Goal: Task Accomplishment & Management: Manage account settings

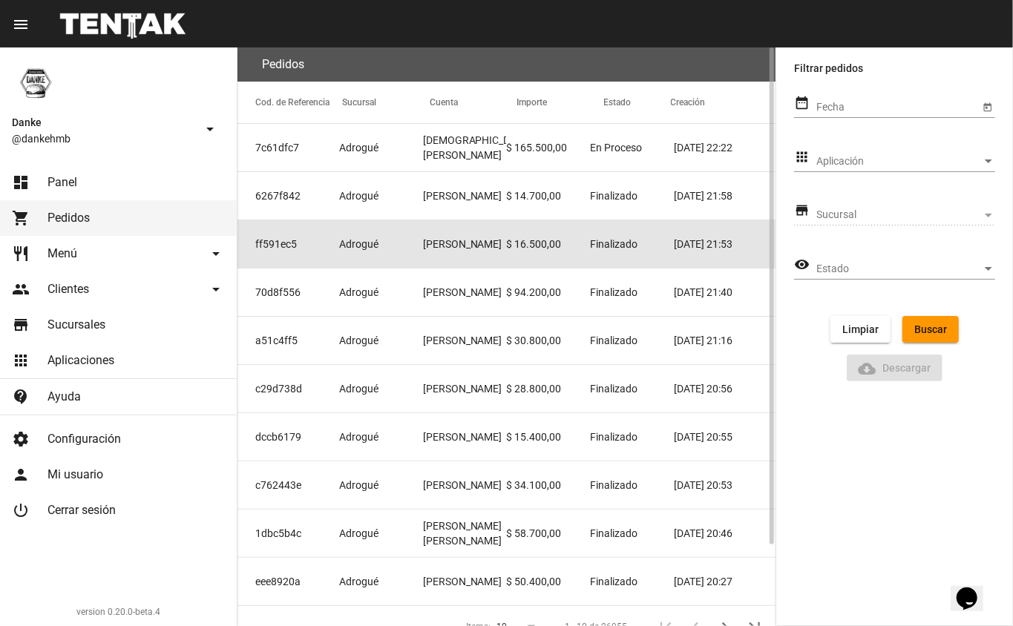
click at [423, 249] on mat-cell "[PERSON_NAME]" at bounding box center [465, 243] width 84 height 47
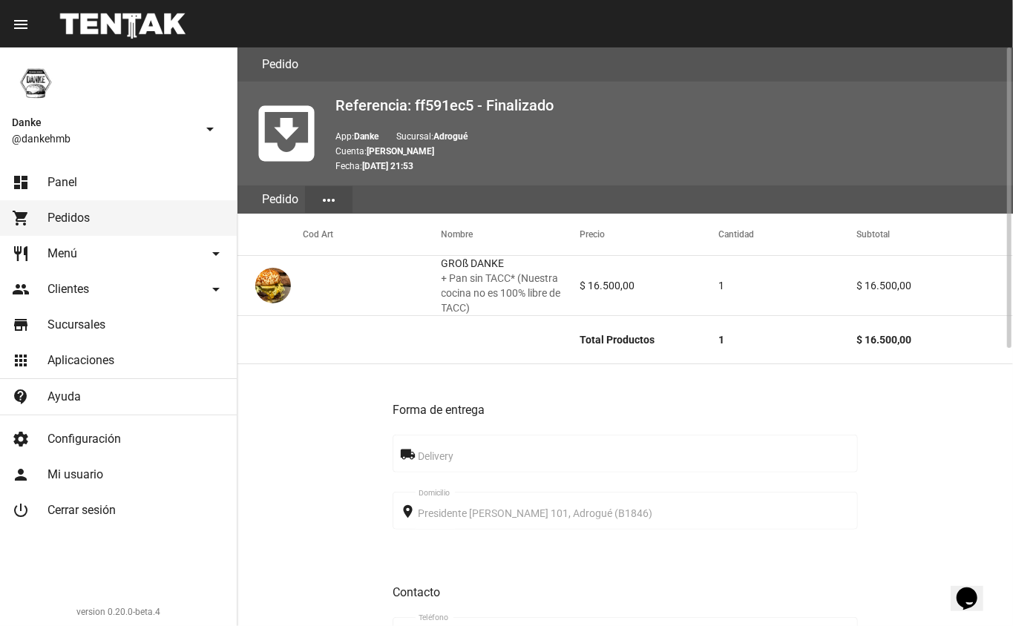
click at [1003, 433] on div at bounding box center [1007, 336] width 11 height 579
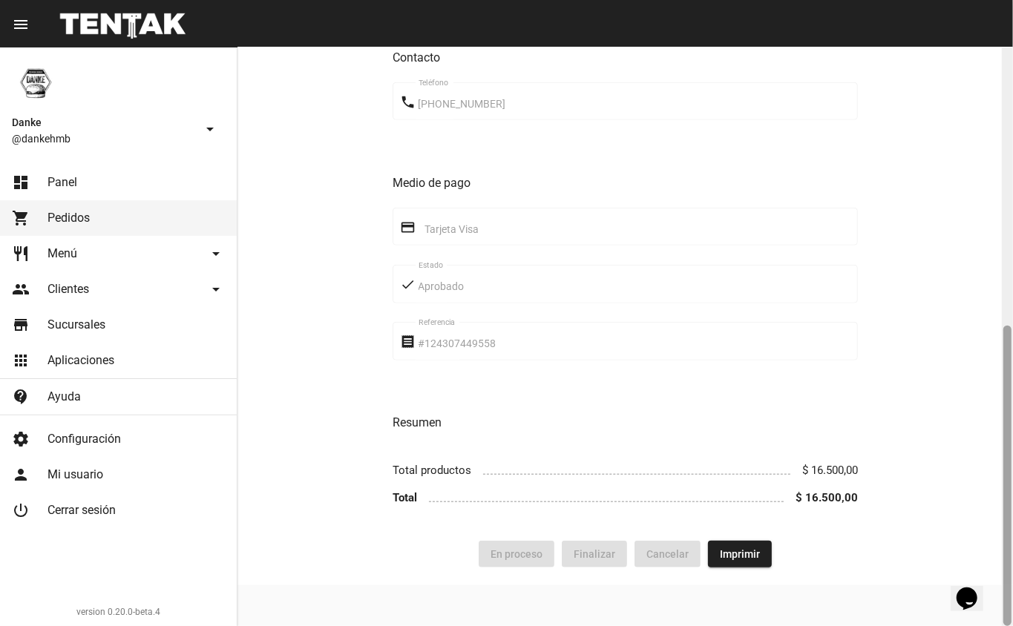
click at [1007, 286] on div at bounding box center [1007, 336] width 11 height 579
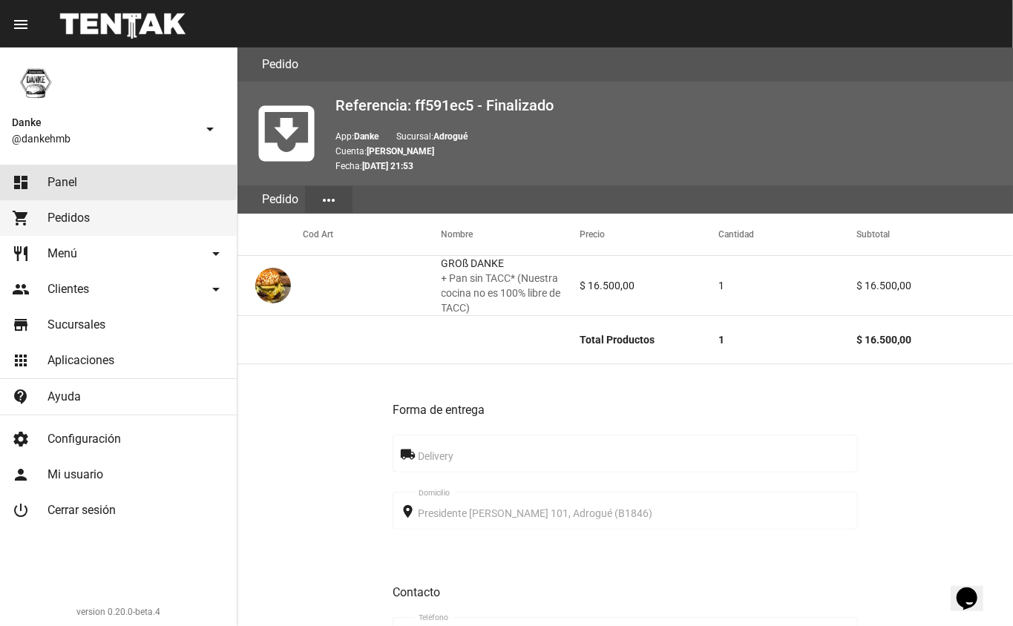
click at [65, 179] on span "Panel" at bounding box center [62, 182] width 30 height 15
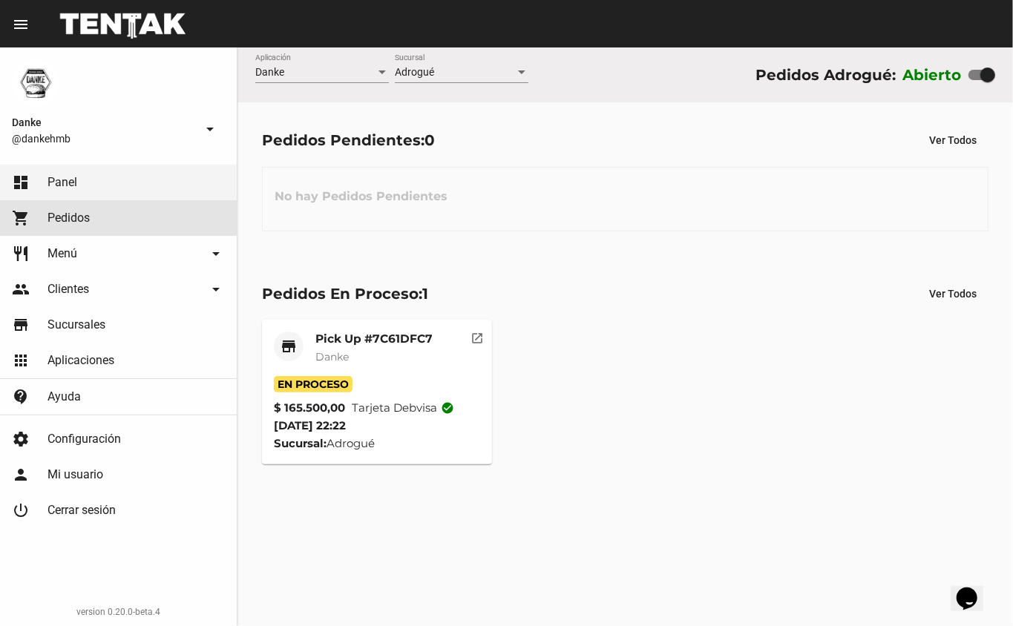
click at [54, 223] on span "Pedidos" at bounding box center [68, 218] width 42 height 15
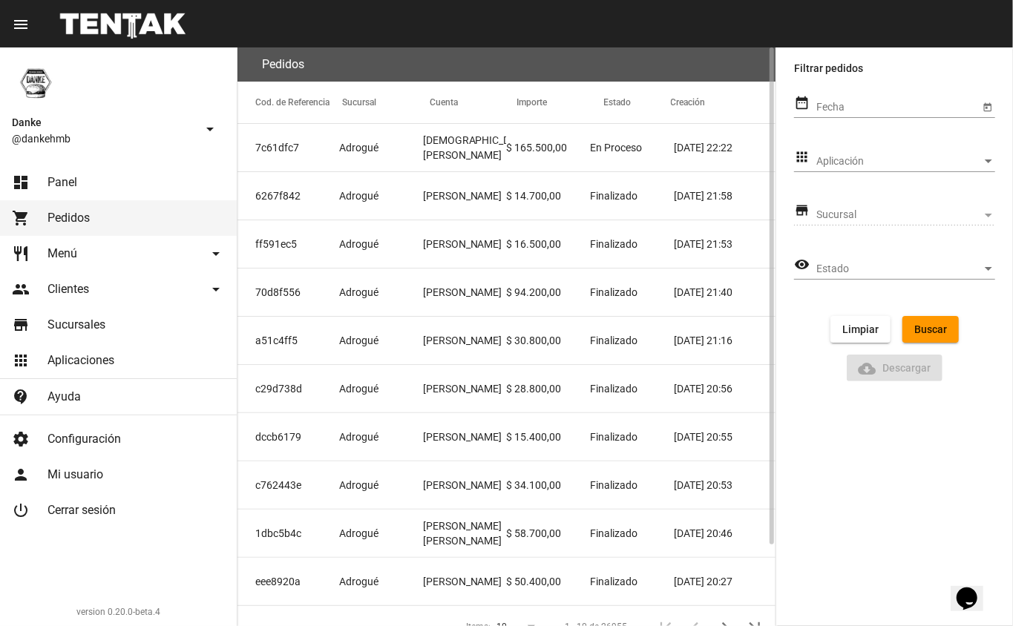
click at [286, 160] on mat-cell "7c61dfc7" at bounding box center [288, 147] width 102 height 47
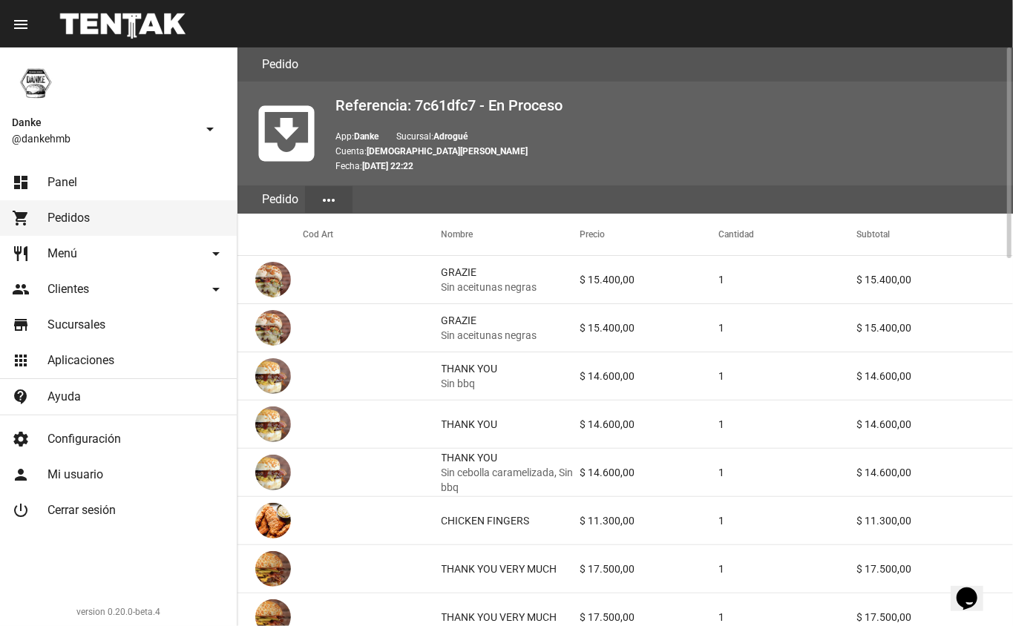
click at [957, 244] on mat-header-cell "Subtotal" at bounding box center [934, 235] width 157 height 42
click at [1012, 465] on div at bounding box center [1007, 336] width 11 height 579
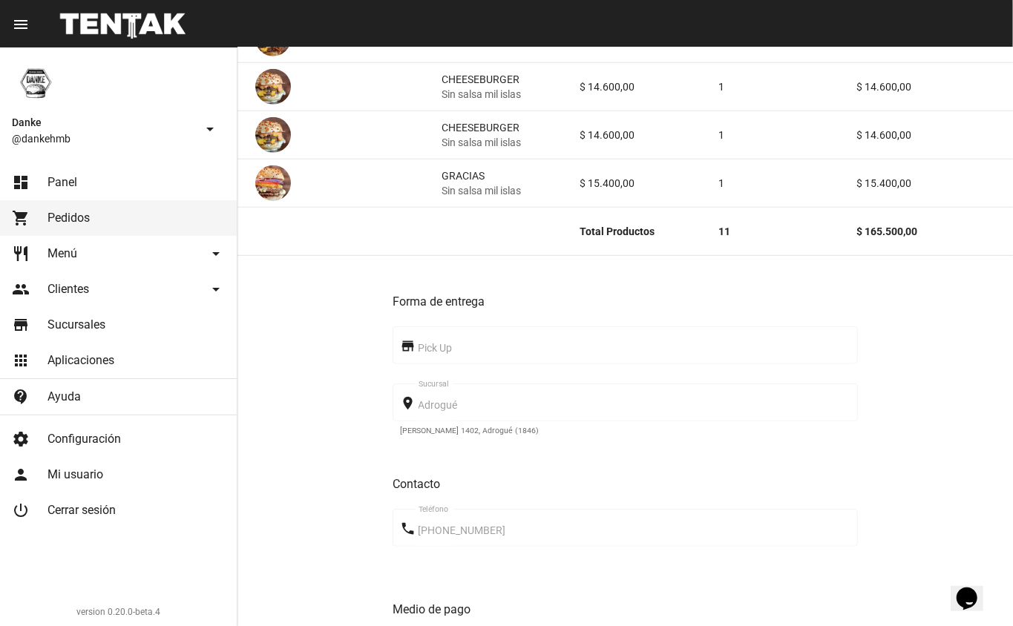
click at [76, 217] on span "Pedidos" at bounding box center [68, 218] width 42 height 15
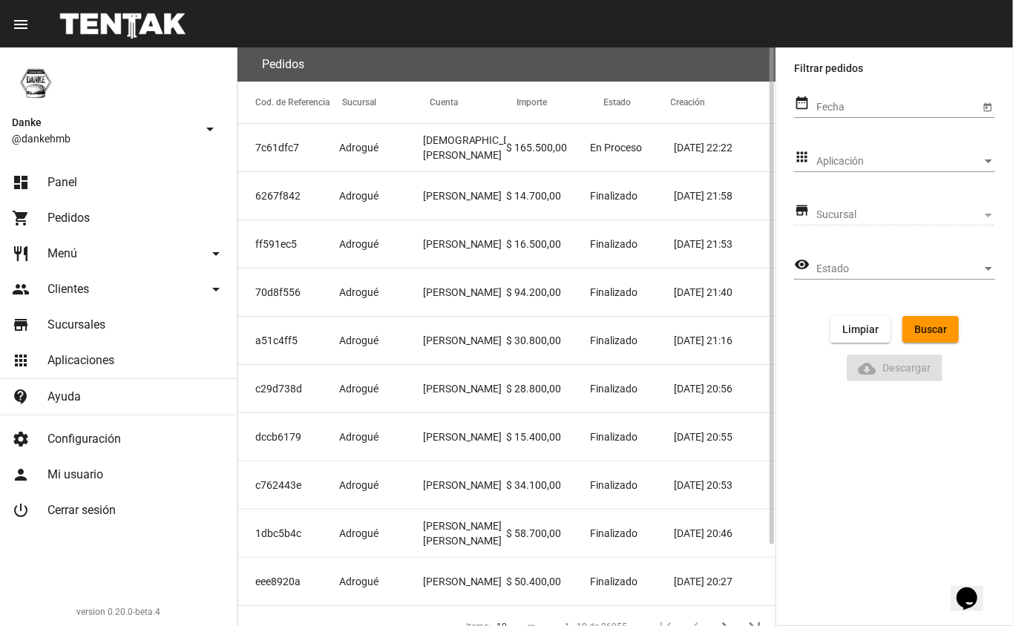
click at [279, 294] on mat-cell "70d8f556" at bounding box center [288, 292] width 102 height 47
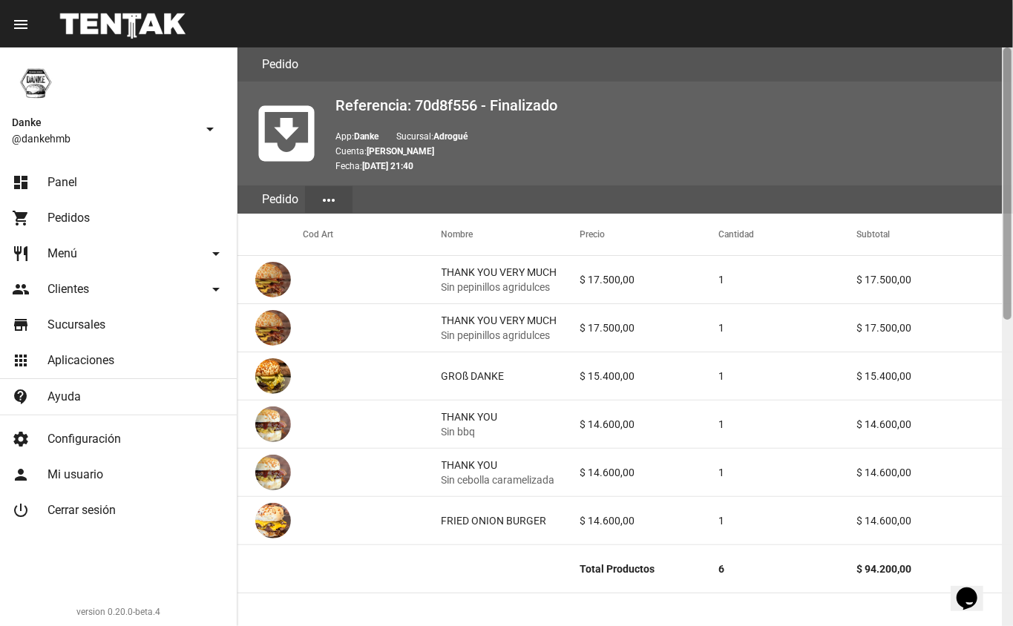
click at [1002, 420] on div at bounding box center [1007, 336] width 11 height 579
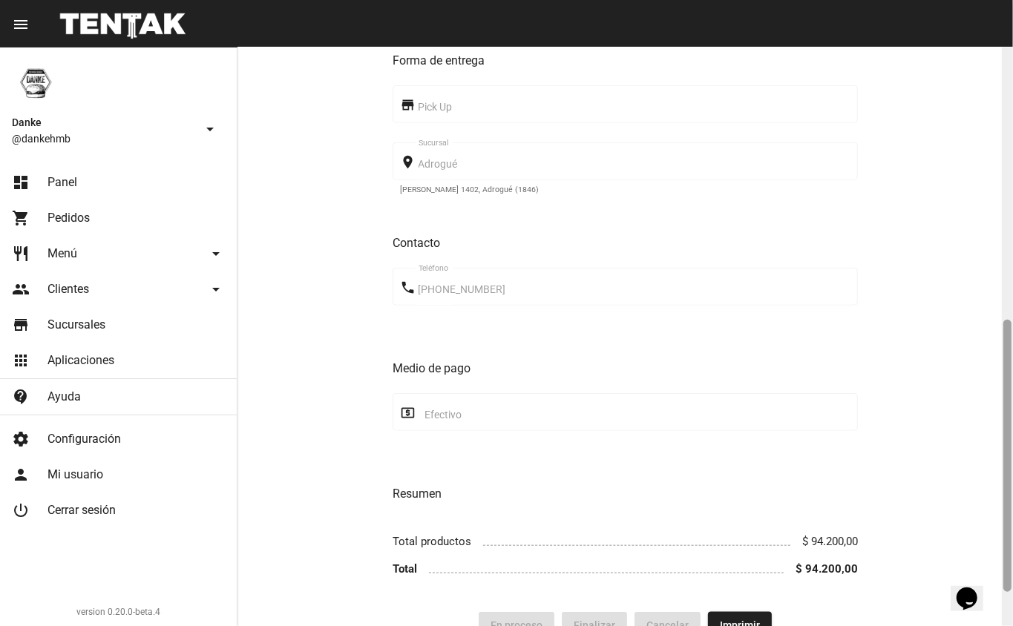
click at [1007, 321] on div at bounding box center [1007, 456] width 8 height 272
click at [1008, 258] on div at bounding box center [1007, 336] width 11 height 579
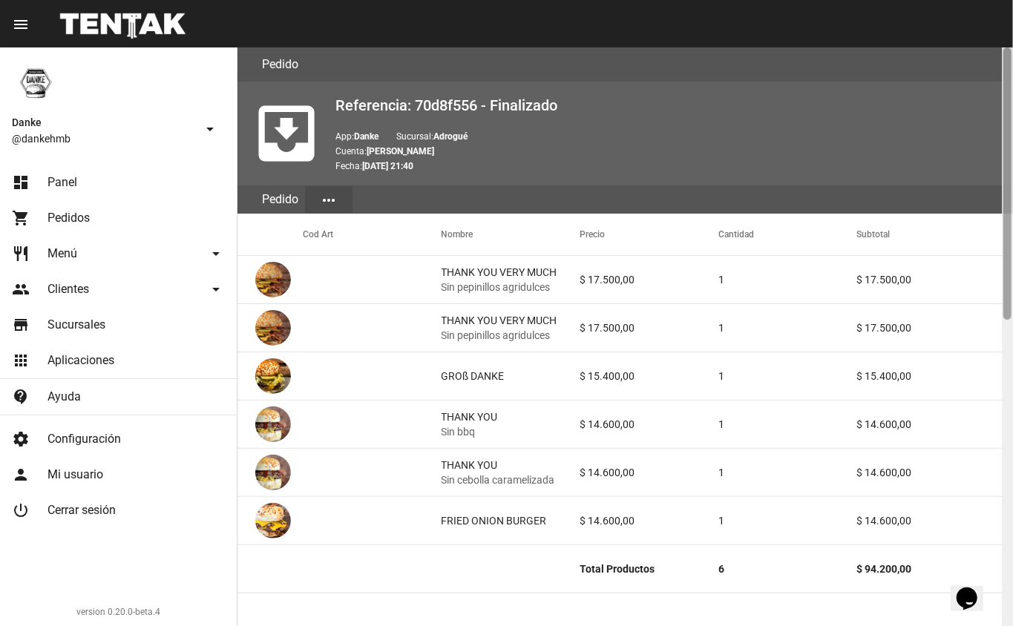
click at [1009, 357] on div at bounding box center [1007, 336] width 11 height 579
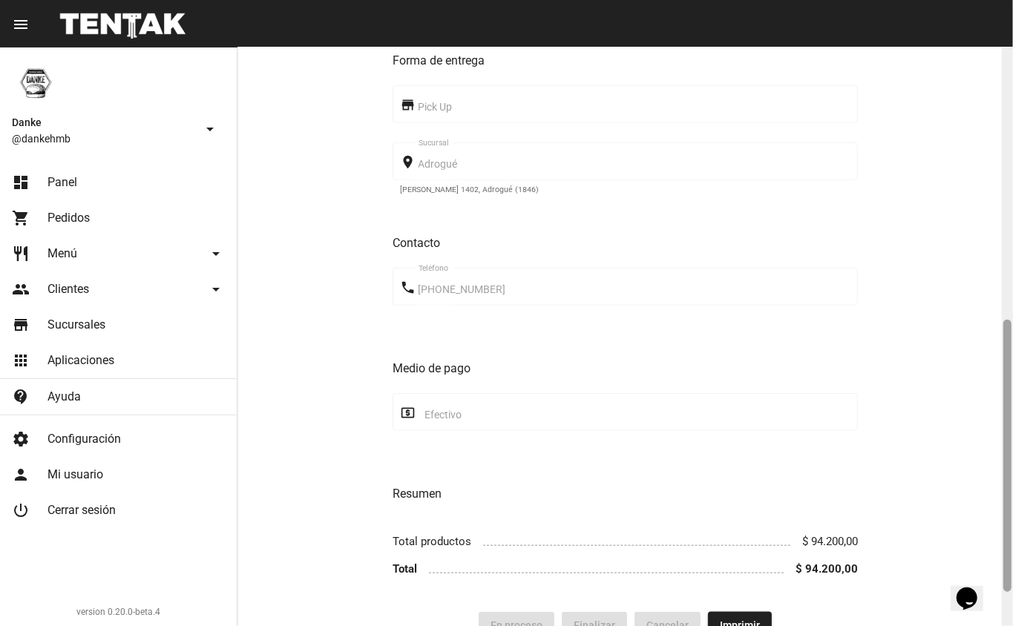
click at [1012, 199] on div at bounding box center [1007, 336] width 11 height 579
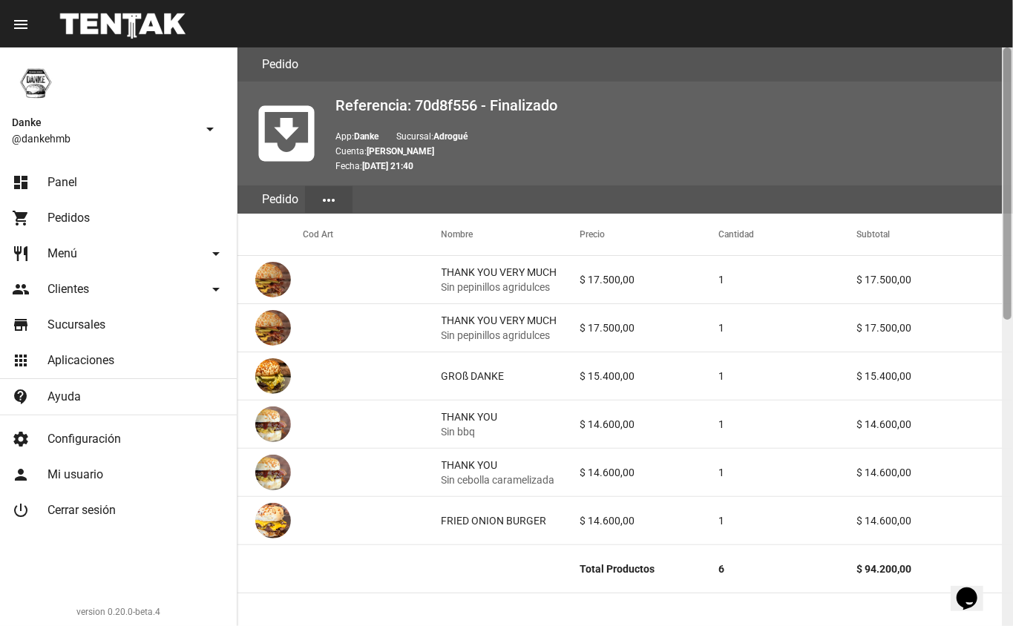
click at [1004, 399] on div at bounding box center [1007, 336] width 11 height 579
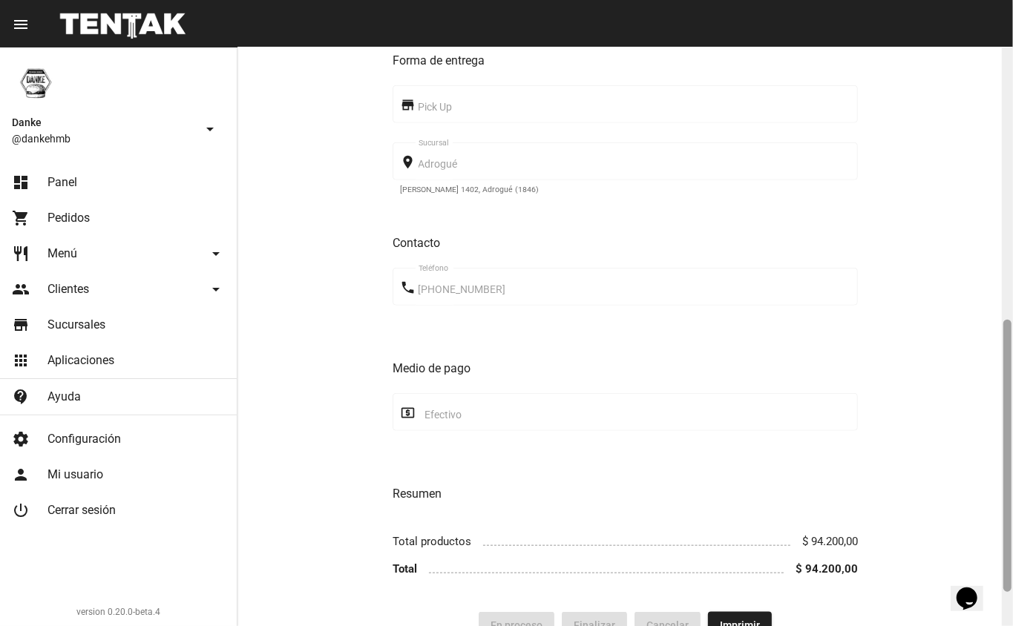
click at [1008, 407] on div at bounding box center [1007, 456] width 8 height 272
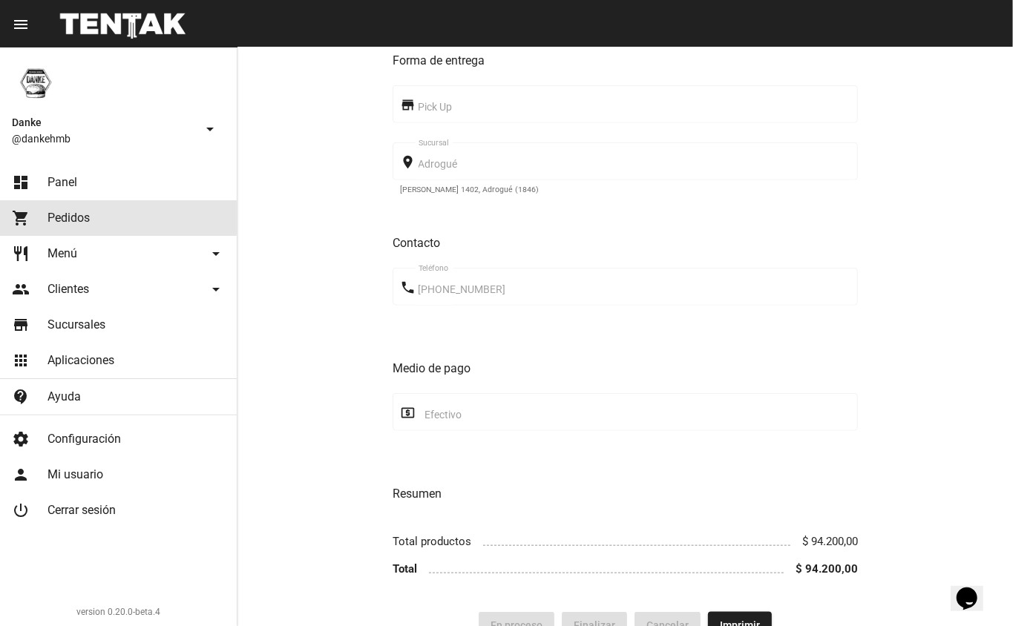
click at [90, 209] on link "shopping_cart Pedidos" at bounding box center [118, 218] width 237 height 36
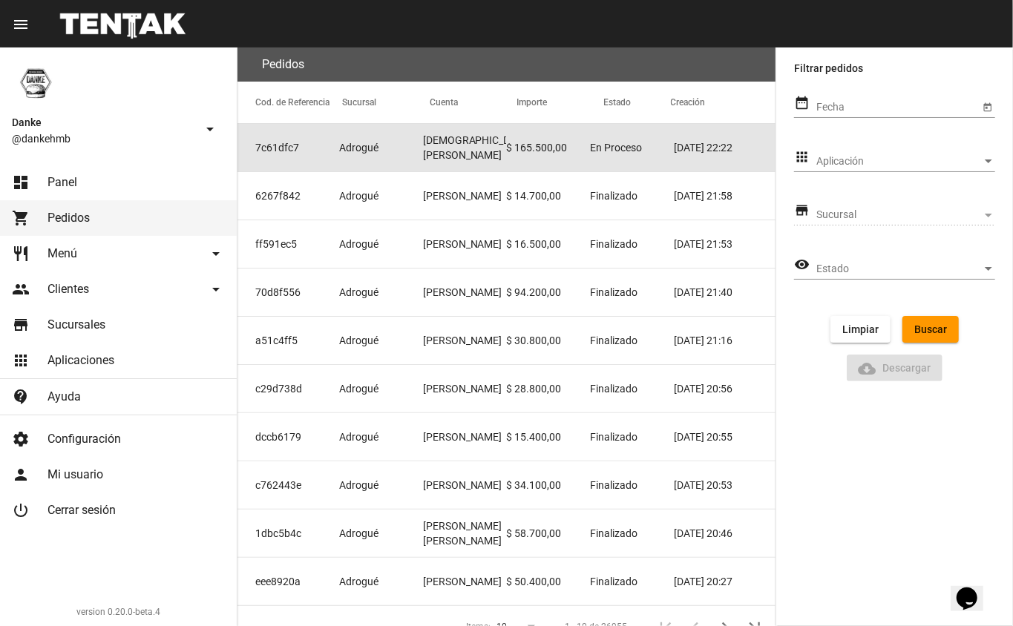
click at [378, 155] on mat-cell "Adrogué" at bounding box center [381, 147] width 84 height 47
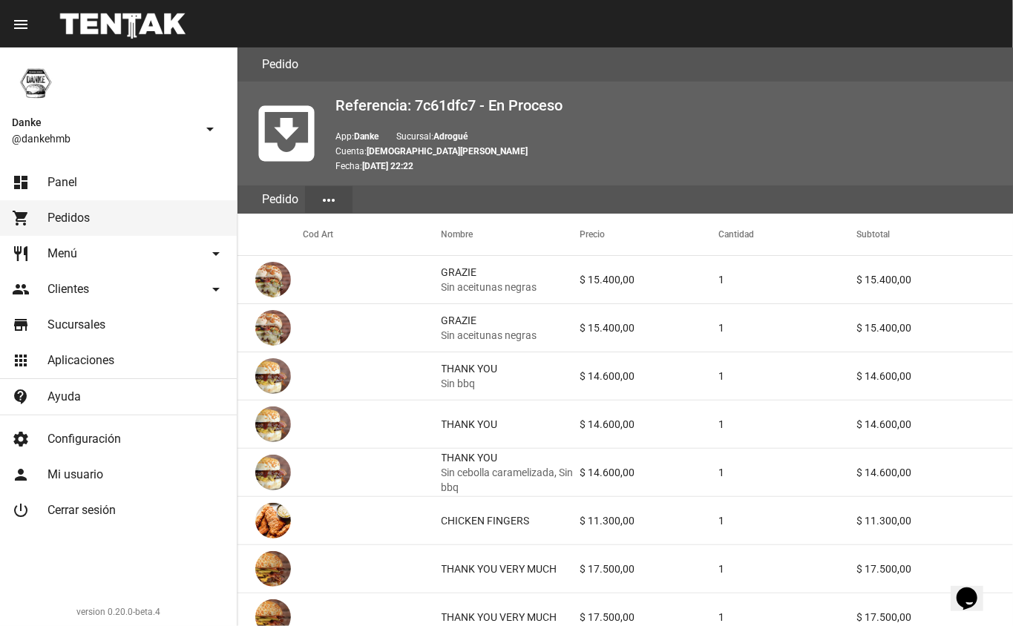
click at [134, 212] on link "shopping_cart Pedidos" at bounding box center [118, 218] width 237 height 36
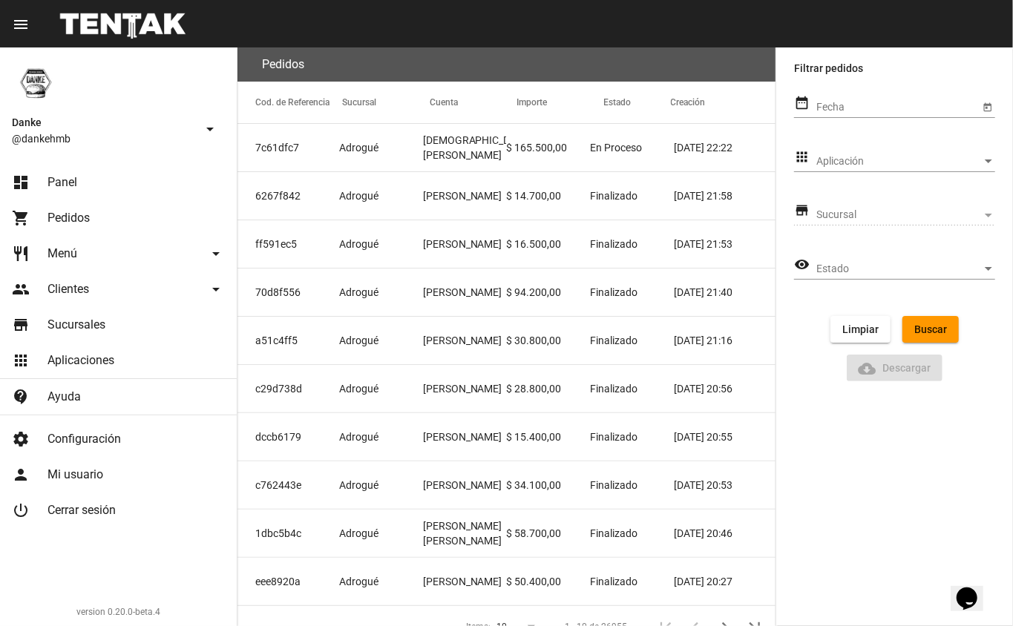
click at [493, 140] on mat-cell "[DEMOGRAPHIC_DATA][PERSON_NAME]" at bounding box center [465, 147] width 84 height 47
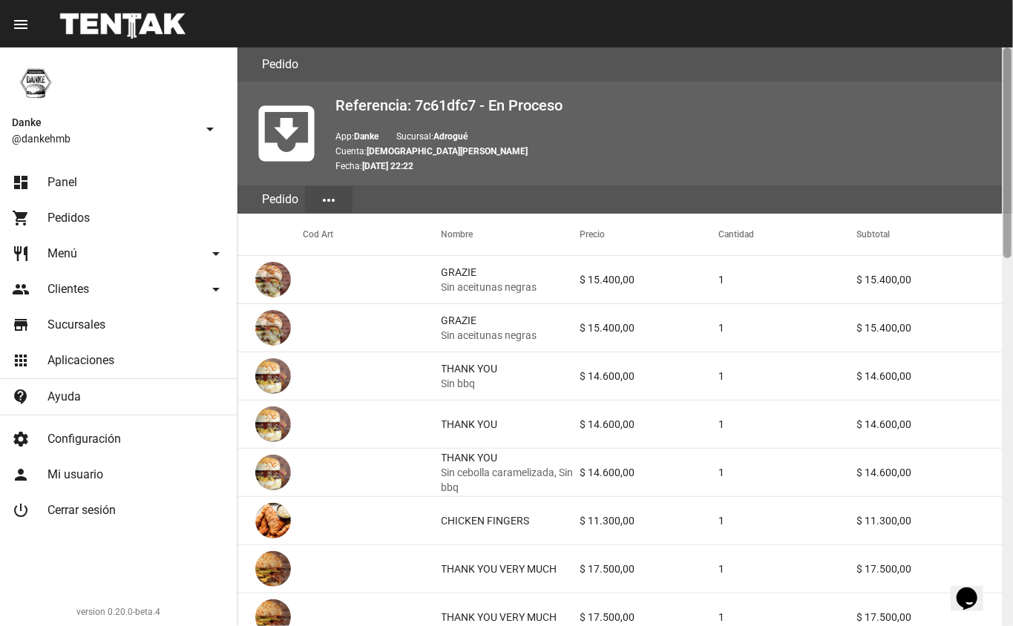
click at [1012, 367] on div at bounding box center [1007, 336] width 11 height 579
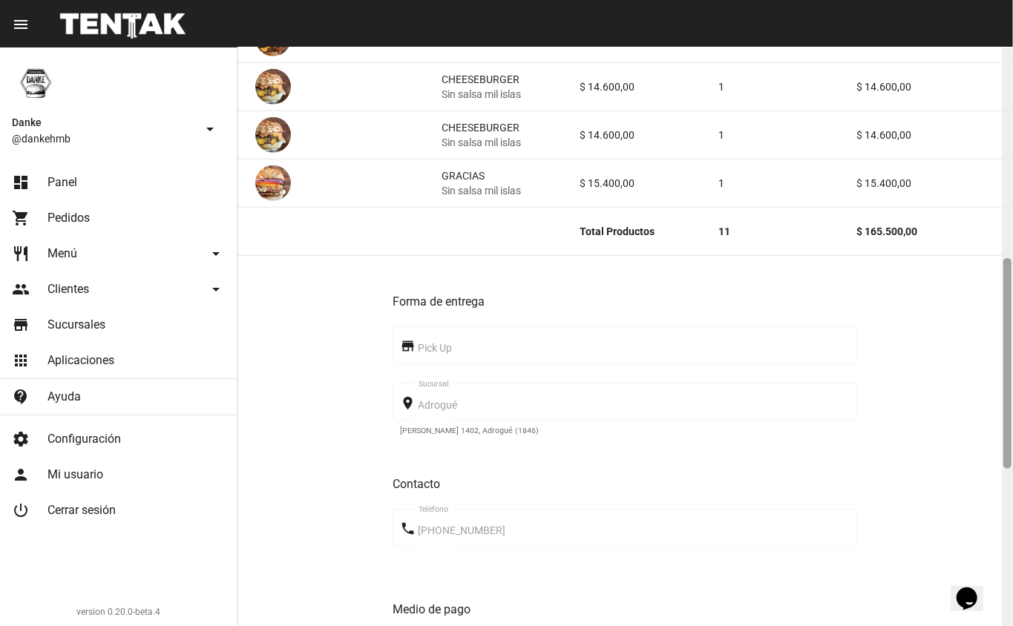
click at [1008, 490] on div at bounding box center [1007, 336] width 11 height 579
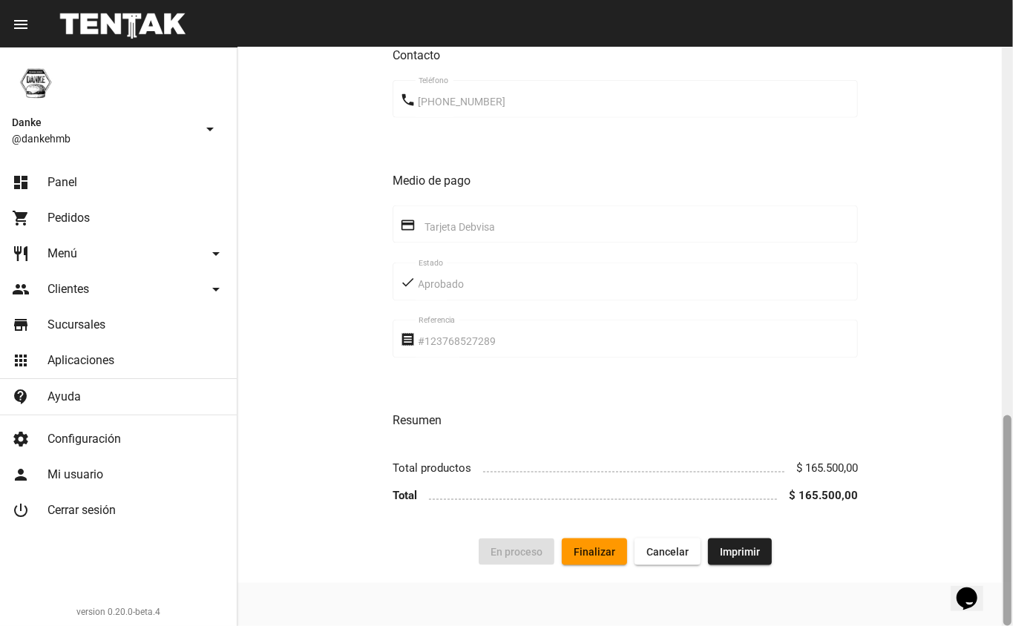
click at [1010, 386] on div at bounding box center [1007, 336] width 11 height 579
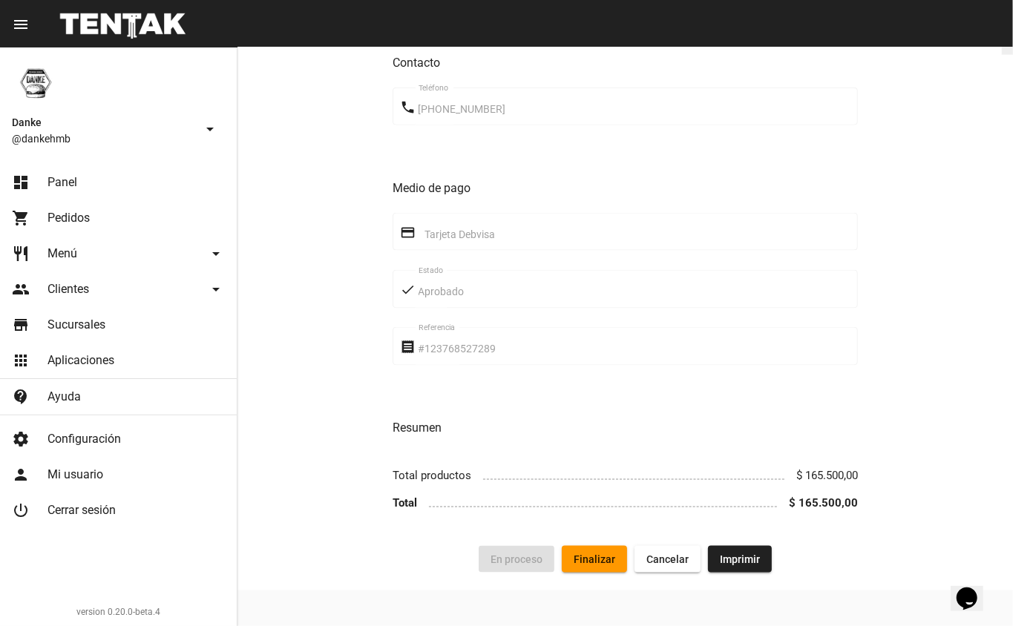
scroll to position [429, 0]
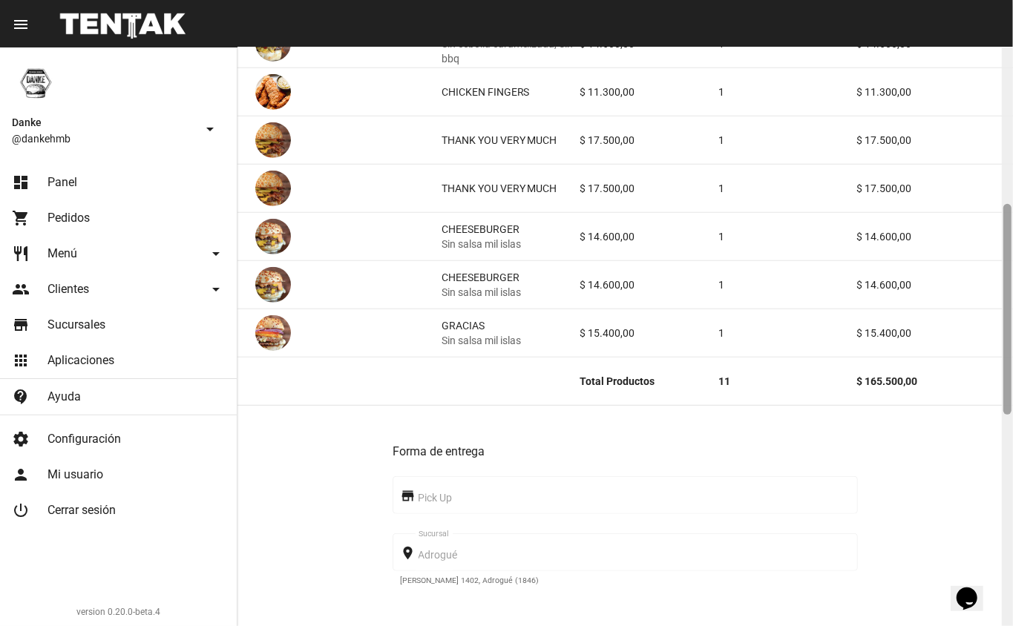
click at [1012, 447] on div at bounding box center [1007, 336] width 11 height 579
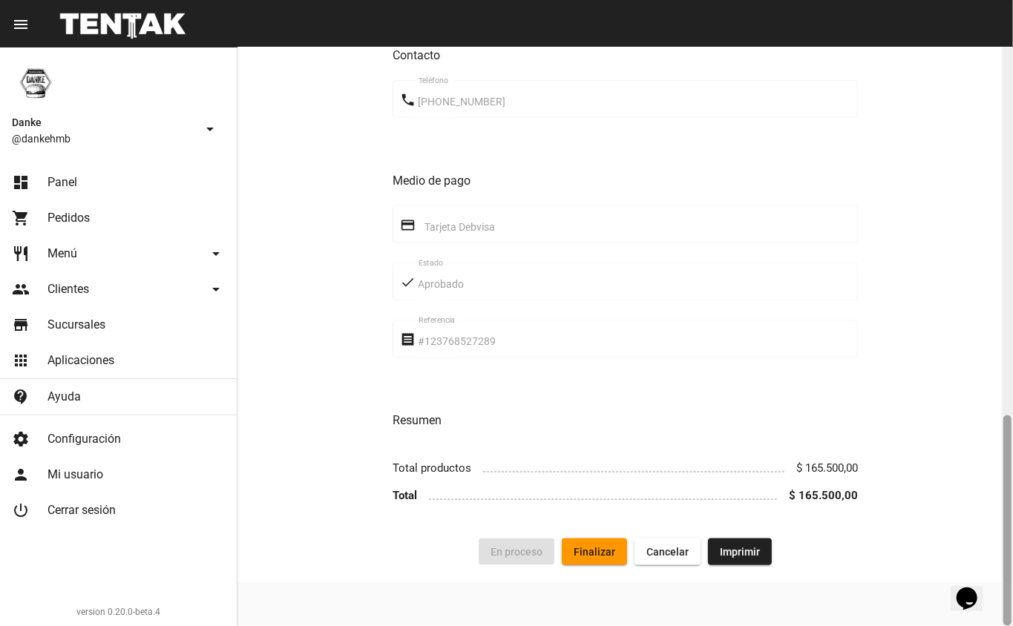
click at [1006, 96] on div at bounding box center [1007, 336] width 11 height 579
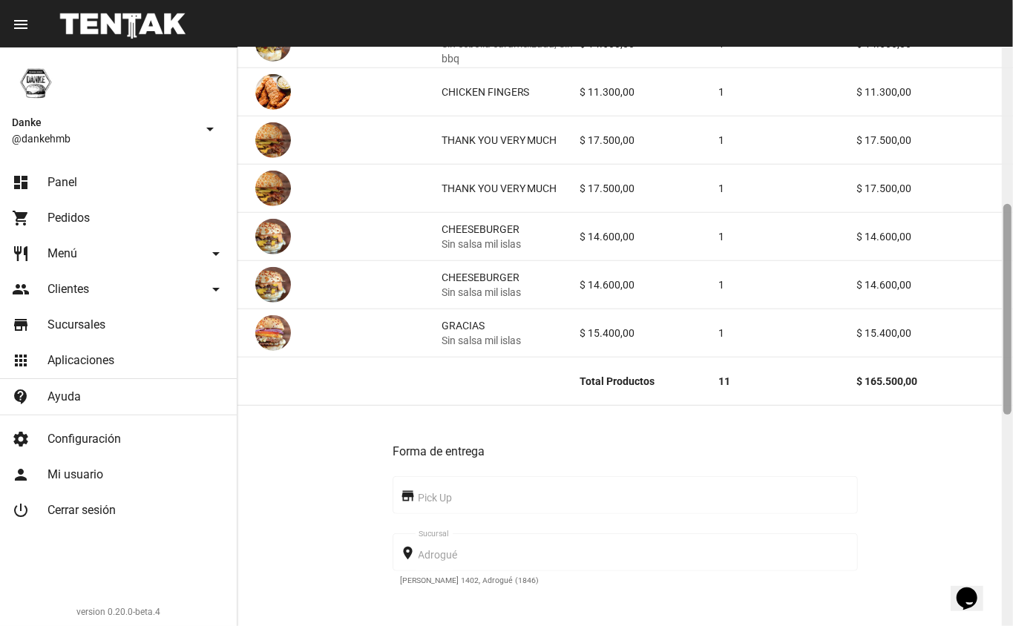
click at [1012, 77] on div at bounding box center [1007, 336] width 11 height 579
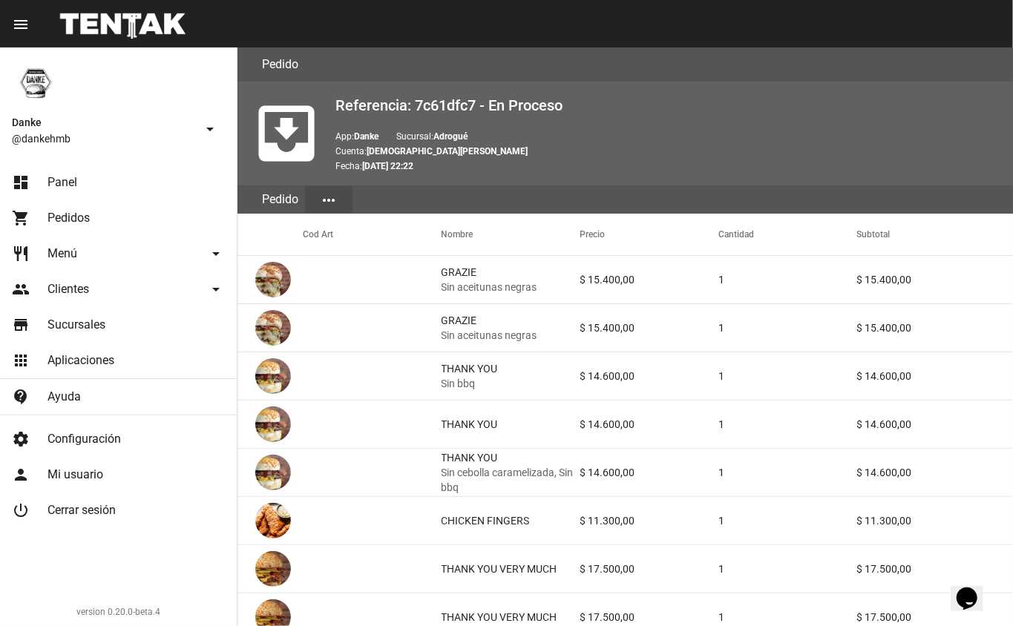
click at [63, 182] on span "Panel" at bounding box center [62, 182] width 30 height 15
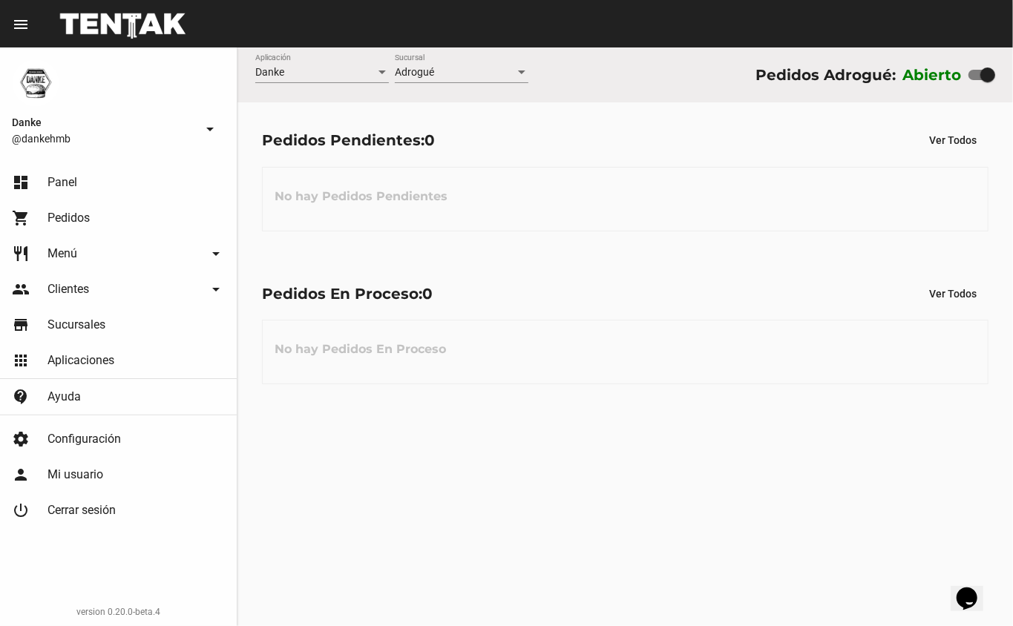
click at [469, 411] on div "Danke Aplicación Adrogué Sucursal Pedidos Adrogué: Abierto Pedidos Pendientes: …" at bounding box center [625, 336] width 776 height 579
click at [983, 72] on div at bounding box center [987, 75] width 15 height 15
click at [976, 80] on input "checkbox" at bounding box center [975, 80] width 1 height 1
checkbox input "false"
